Goal: Task Accomplishment & Management: Manage account settings

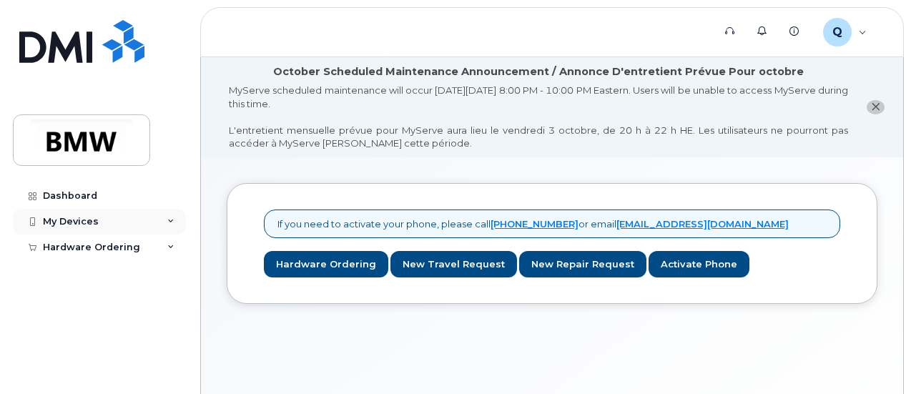
click at [81, 224] on div "My Devices" at bounding box center [71, 221] width 56 height 11
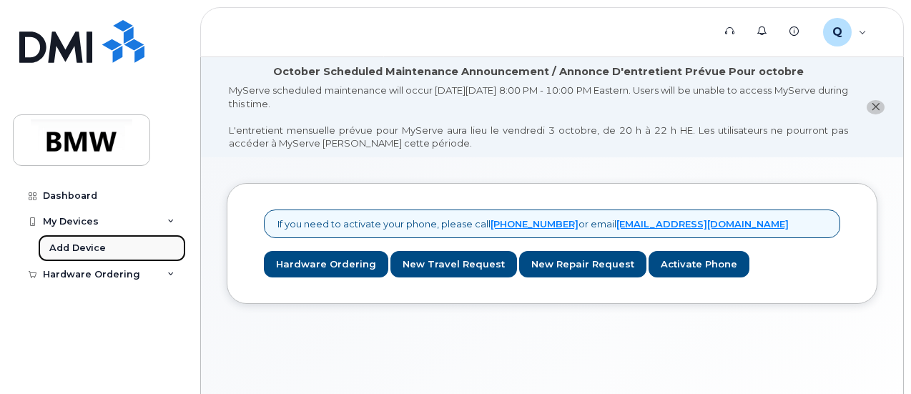
click at [89, 252] on div "Add Device" at bounding box center [77, 248] width 57 height 13
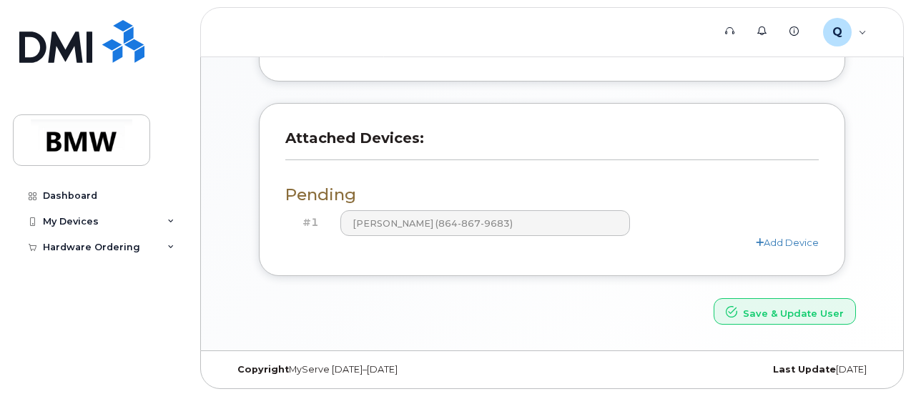
scroll to position [555, 0]
click at [146, 228] on div "My Devices" at bounding box center [99, 222] width 173 height 26
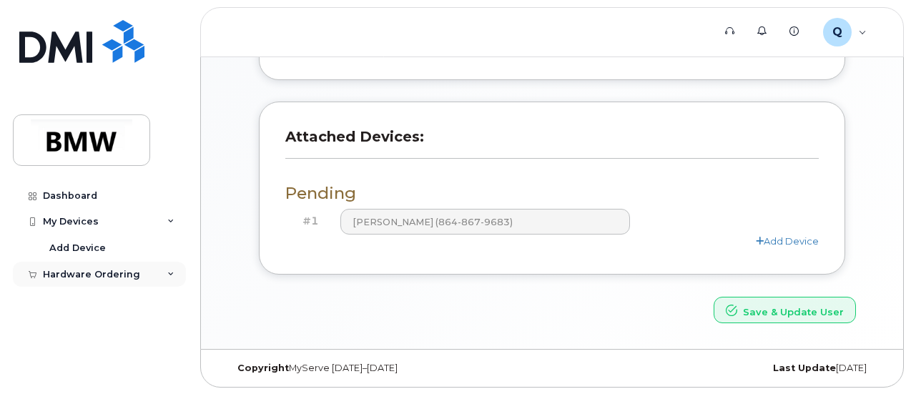
click at [144, 270] on div "Hardware Ordering" at bounding box center [99, 275] width 173 height 26
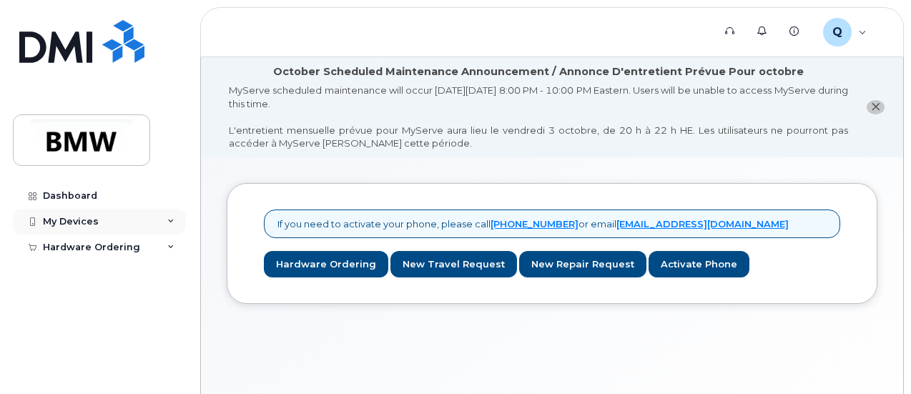
click at [174, 227] on div "My Devices" at bounding box center [99, 222] width 173 height 26
click at [107, 275] on div "Hardware Ordering" at bounding box center [91, 274] width 97 height 11
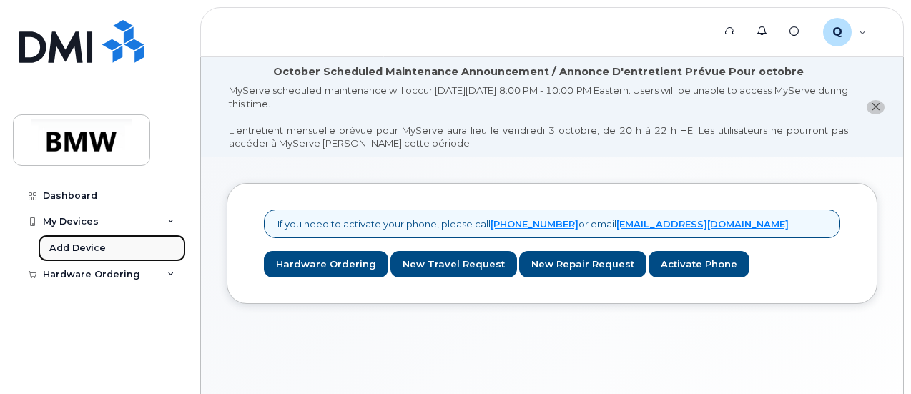
click at [102, 255] on link "Add Device" at bounding box center [112, 248] width 148 height 27
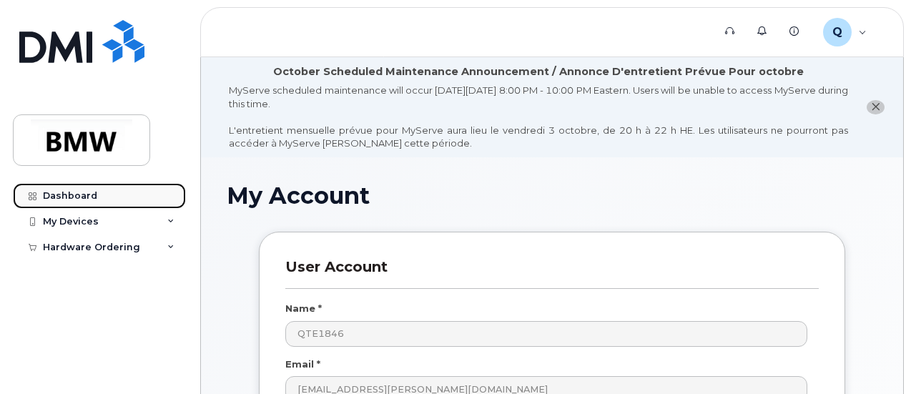
click at [90, 195] on div "Dashboard" at bounding box center [70, 195] width 54 height 11
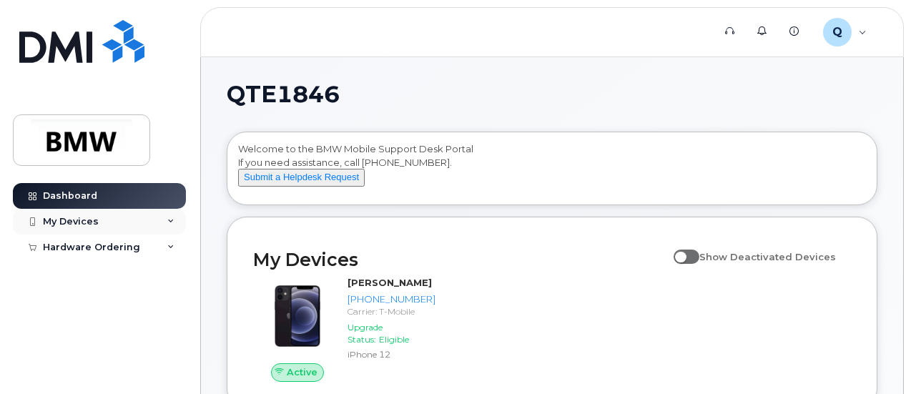
click at [63, 216] on div "My Devices" at bounding box center [71, 221] width 56 height 11
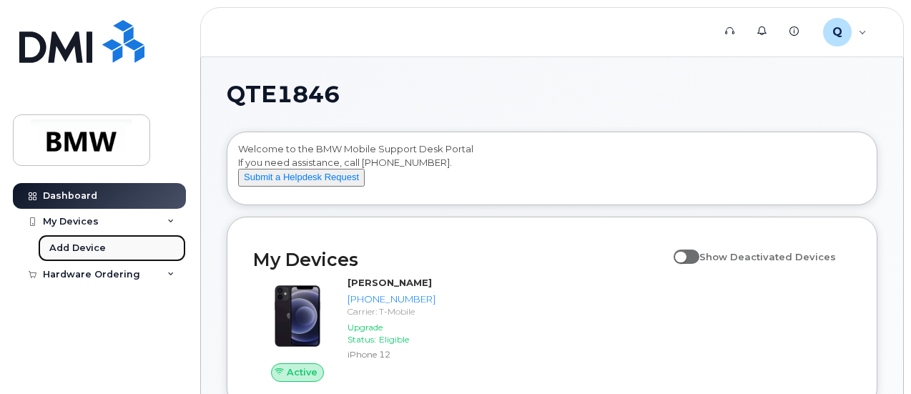
click at [83, 242] on div "Add Device" at bounding box center [77, 248] width 57 height 13
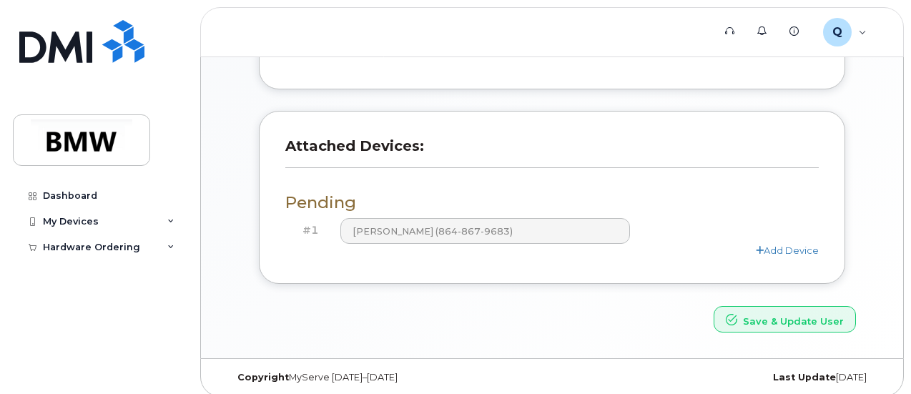
scroll to position [555, 0]
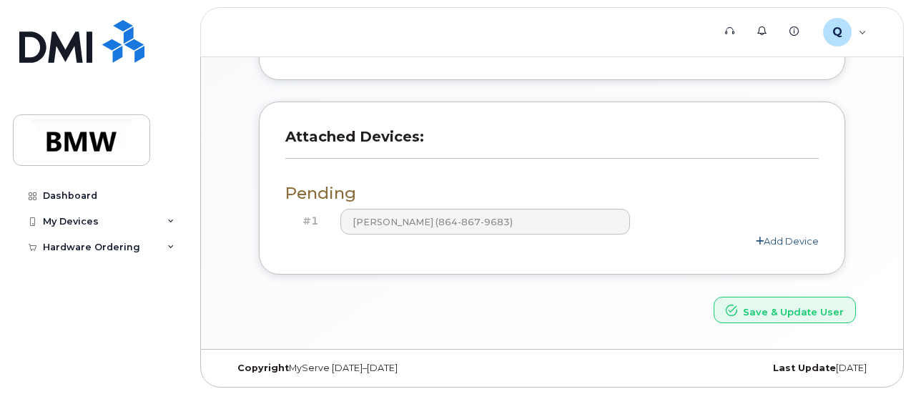
click at [778, 243] on link "Add Device" at bounding box center [787, 240] width 63 height 11
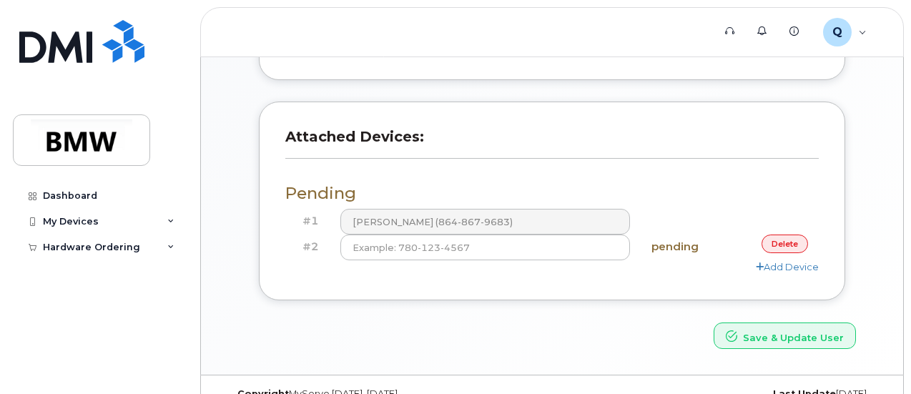
click at [773, 244] on link "delete" at bounding box center [785, 244] width 46 height 18
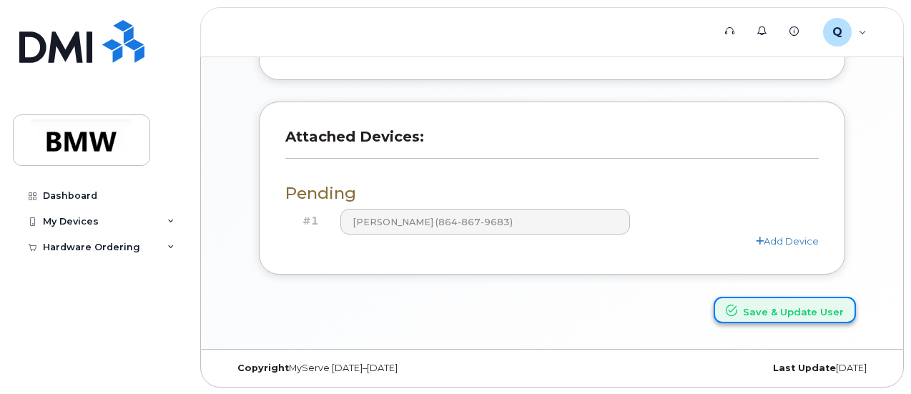
click at [763, 318] on button "Save & Update User" at bounding box center [785, 310] width 142 height 26
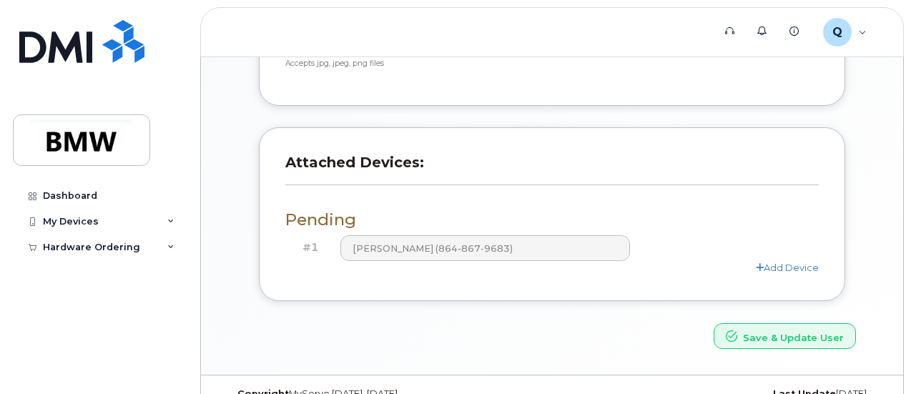
scroll to position [617, 0]
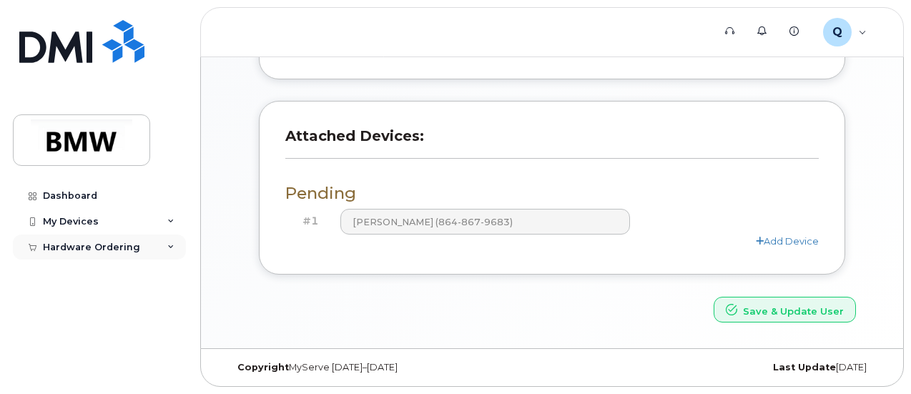
click at [111, 245] on div "Hardware Ordering" at bounding box center [91, 247] width 97 height 11
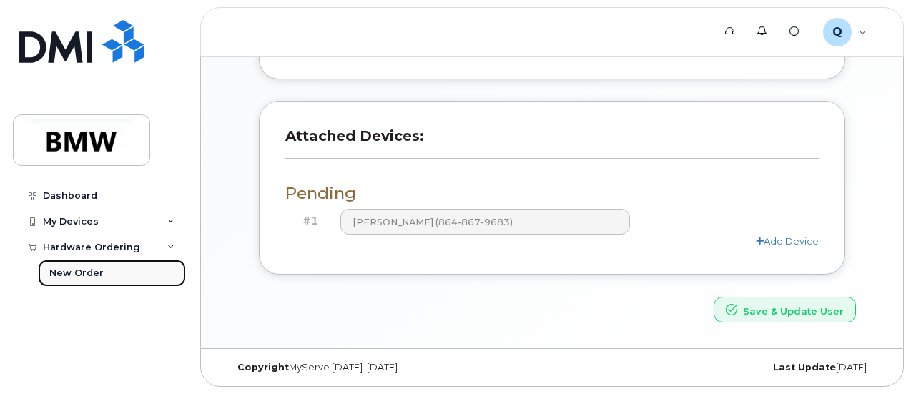
click at [108, 272] on link "New Order" at bounding box center [112, 273] width 148 height 27
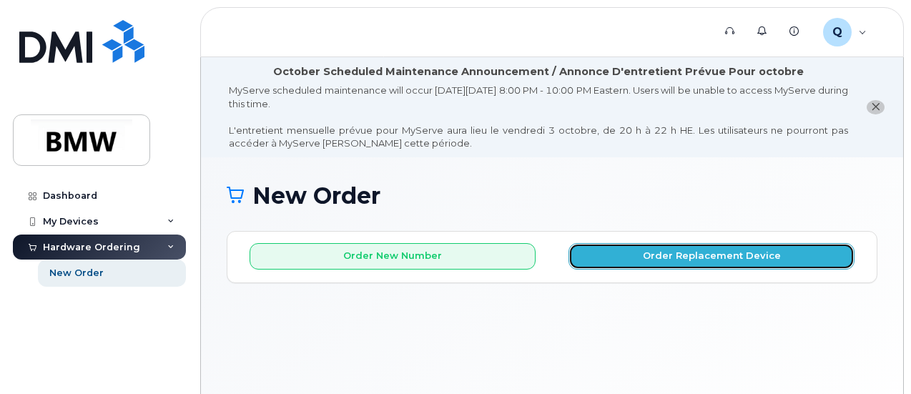
click at [667, 259] on button "Order Replacement Device" at bounding box center [712, 256] width 286 height 26
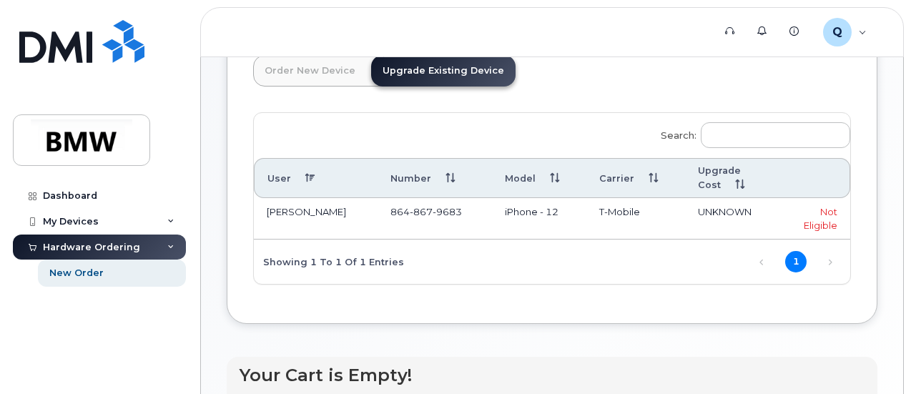
scroll to position [215, 0]
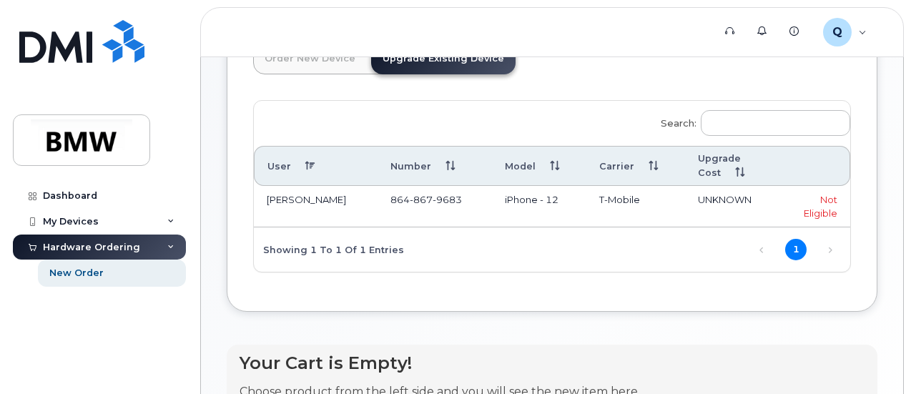
click at [793, 207] on div "Not Eligible" at bounding box center [815, 206] width 45 height 26
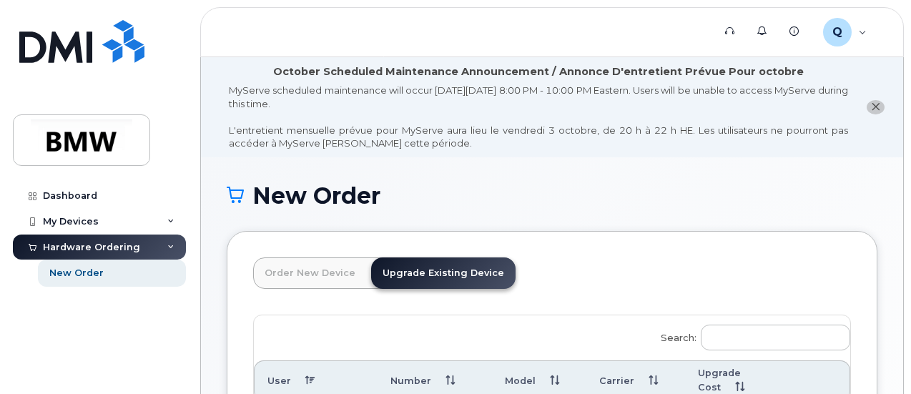
scroll to position [225, 0]
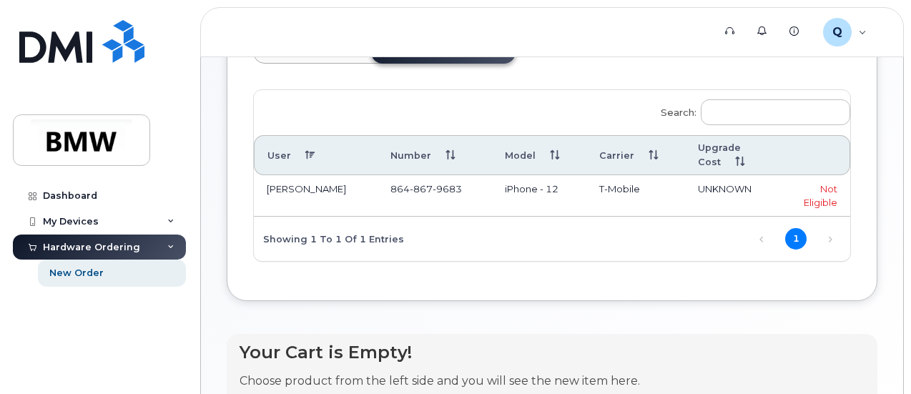
click at [685, 160] on th "Upgrade Cost" at bounding box center [732, 155] width 94 height 40
click at [293, 195] on td "Brayden Shirley" at bounding box center [316, 195] width 124 height 41
click at [107, 225] on div "My Devices" at bounding box center [99, 222] width 173 height 26
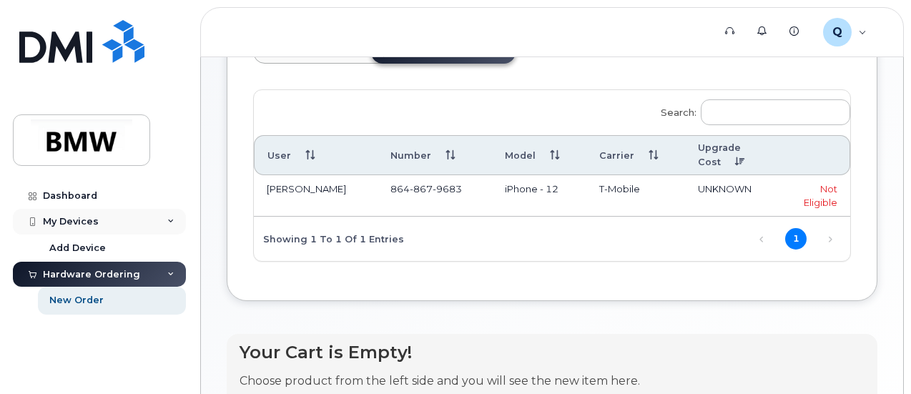
click at [108, 222] on div "My Devices" at bounding box center [99, 222] width 173 height 26
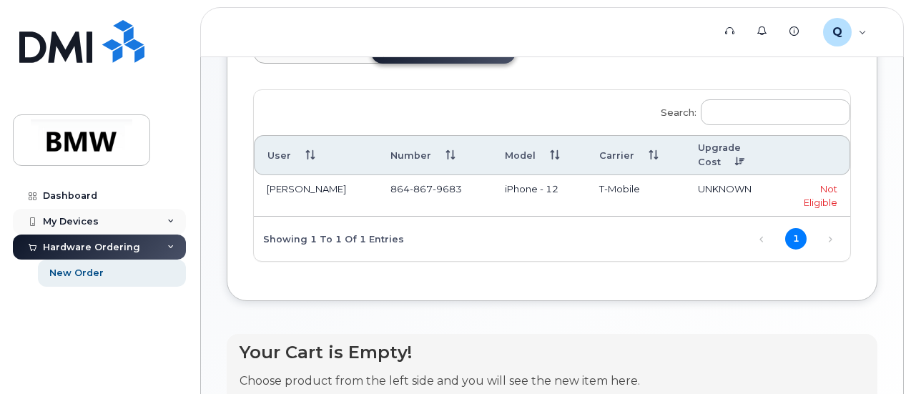
click at [108, 222] on div "My Devices" at bounding box center [99, 222] width 173 height 26
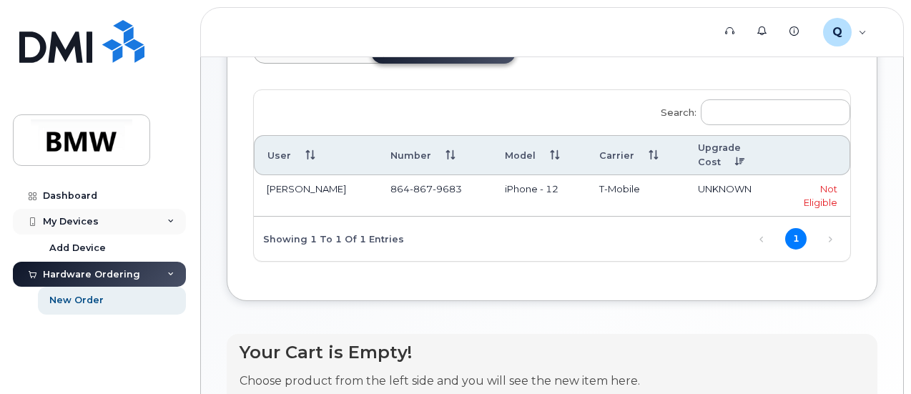
click at [89, 226] on div "My Devices" at bounding box center [99, 222] width 173 height 26
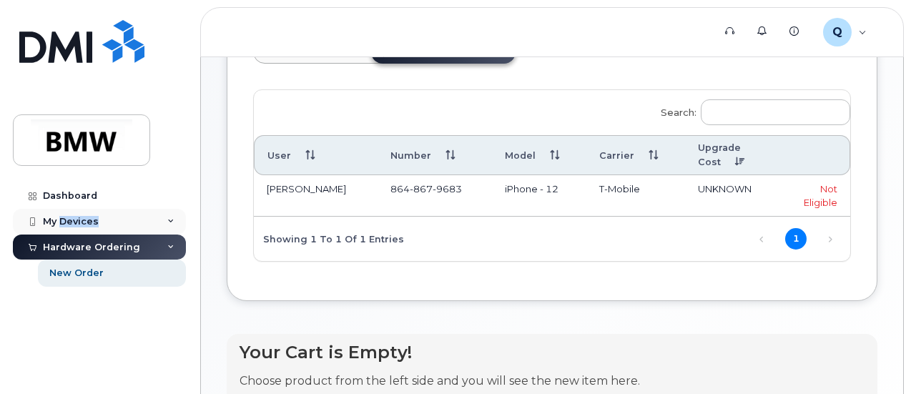
click at [89, 226] on div "My Devices" at bounding box center [99, 222] width 173 height 26
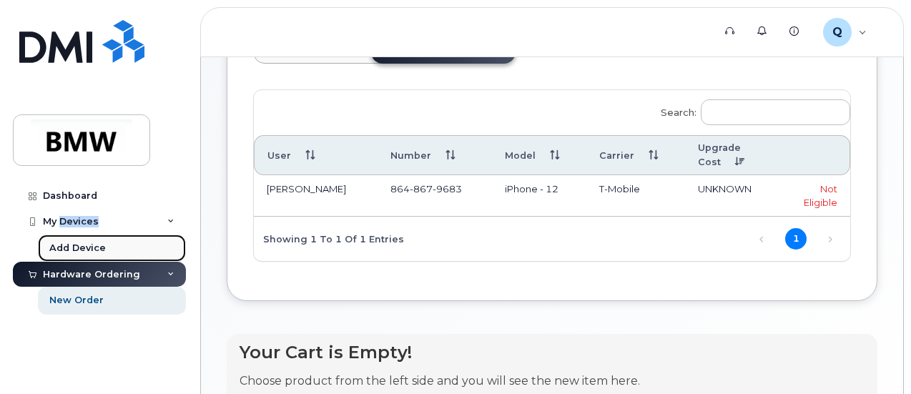
click at [94, 245] on div "Add Device" at bounding box center [77, 248] width 57 height 13
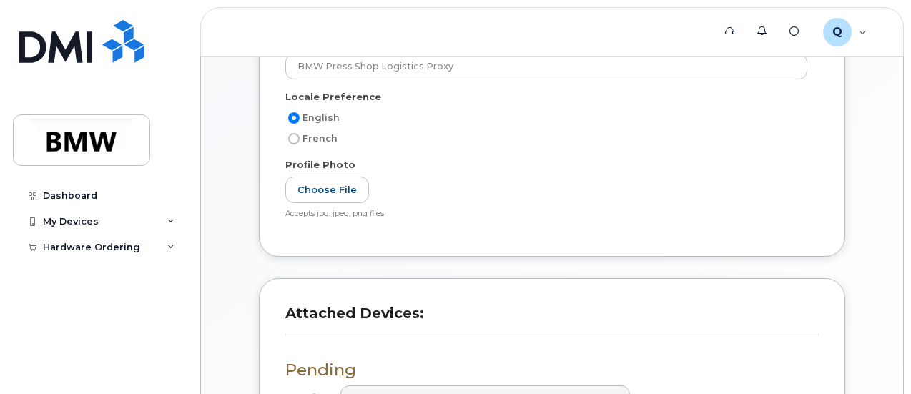
scroll to position [555, 0]
